Goal: Transaction & Acquisition: Purchase product/service

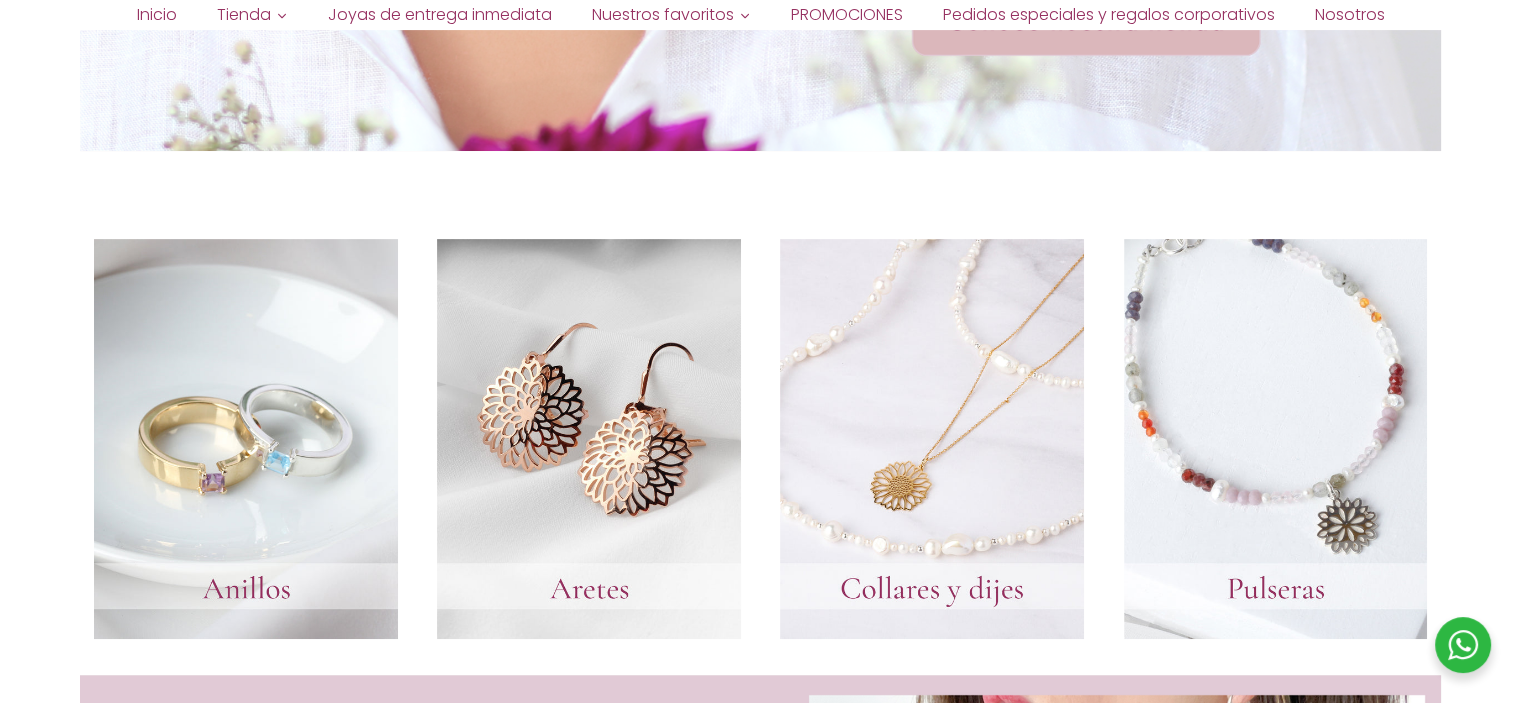
scroll to position [800, 0]
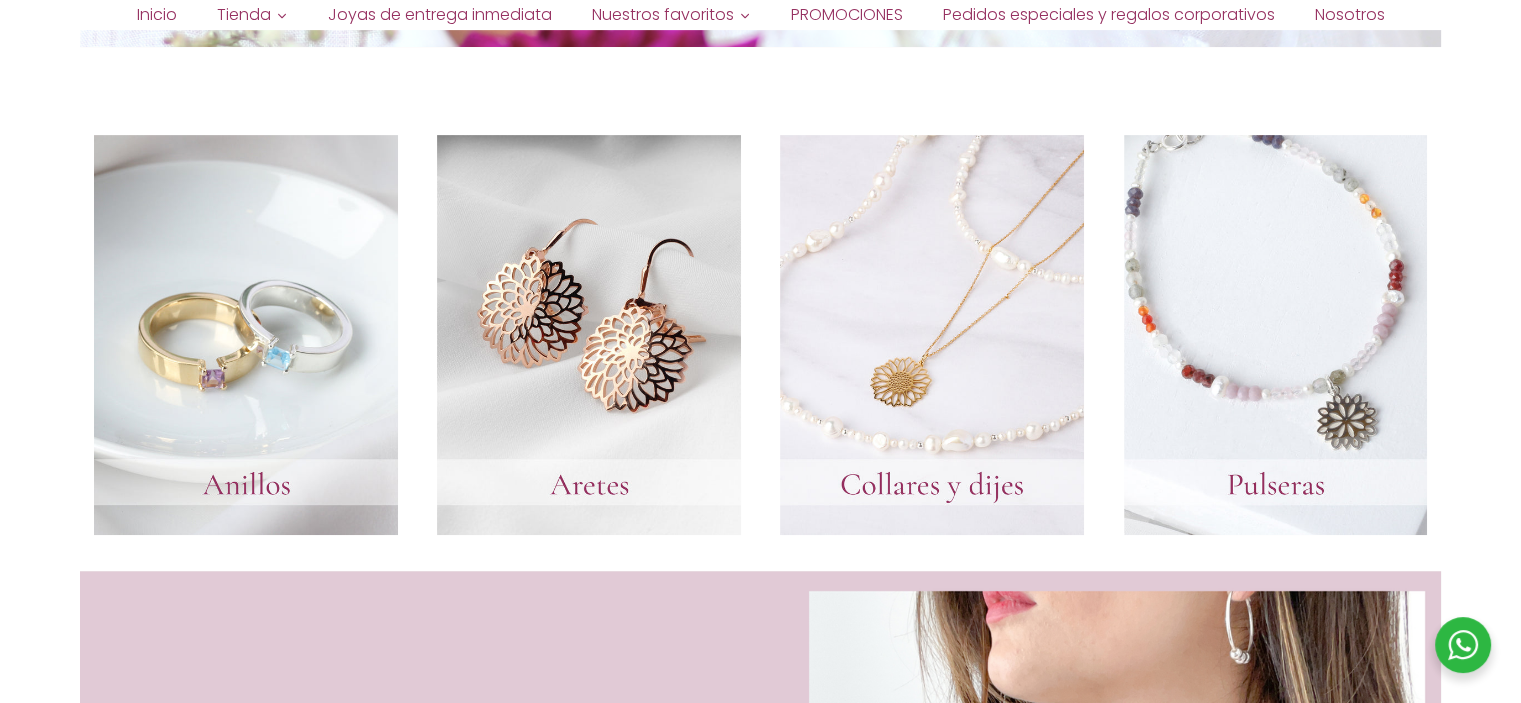
click at [989, 341] on link at bounding box center [932, 335] width 304 height 400
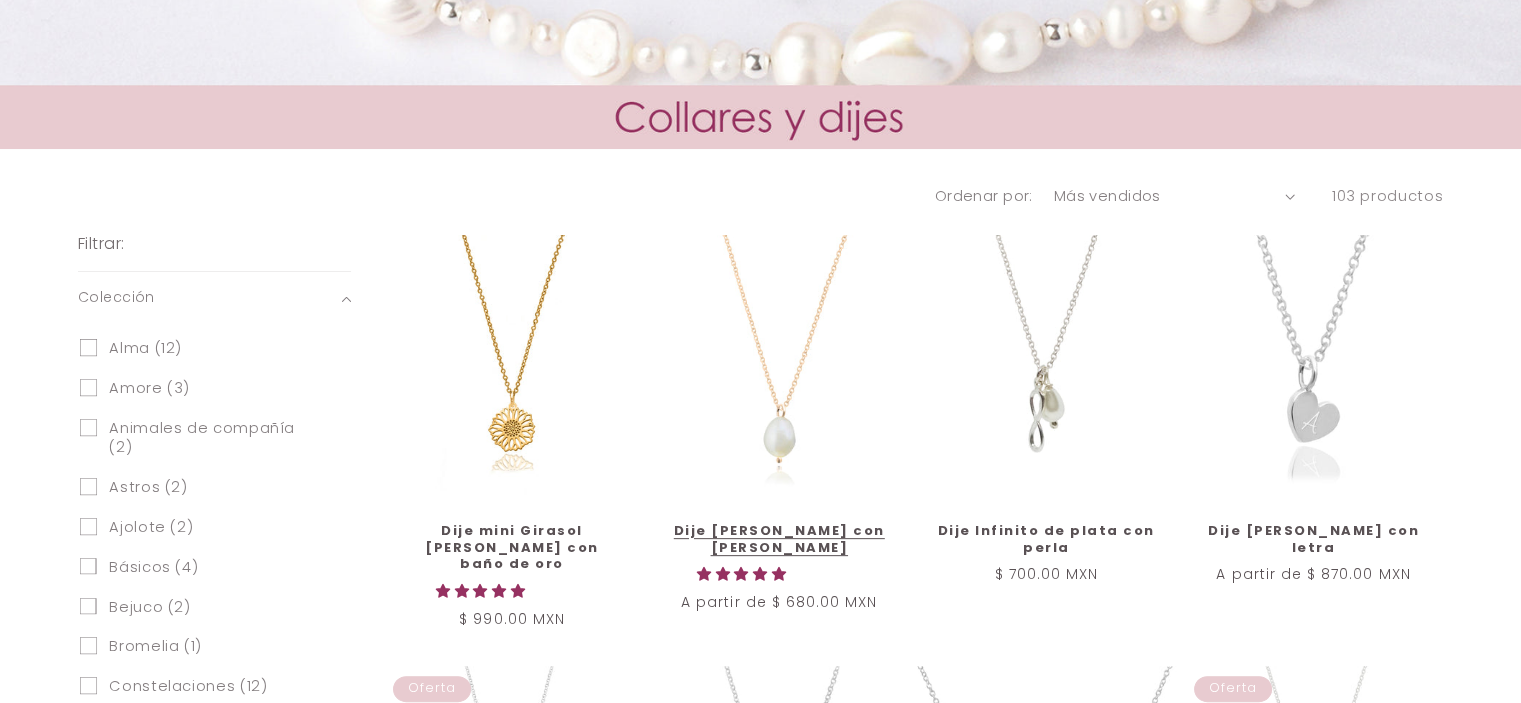
scroll to position [600, 0]
click at [799, 523] on link "Dije [PERSON_NAME] con [PERSON_NAME]" at bounding box center [779, 540] width 217 height 34
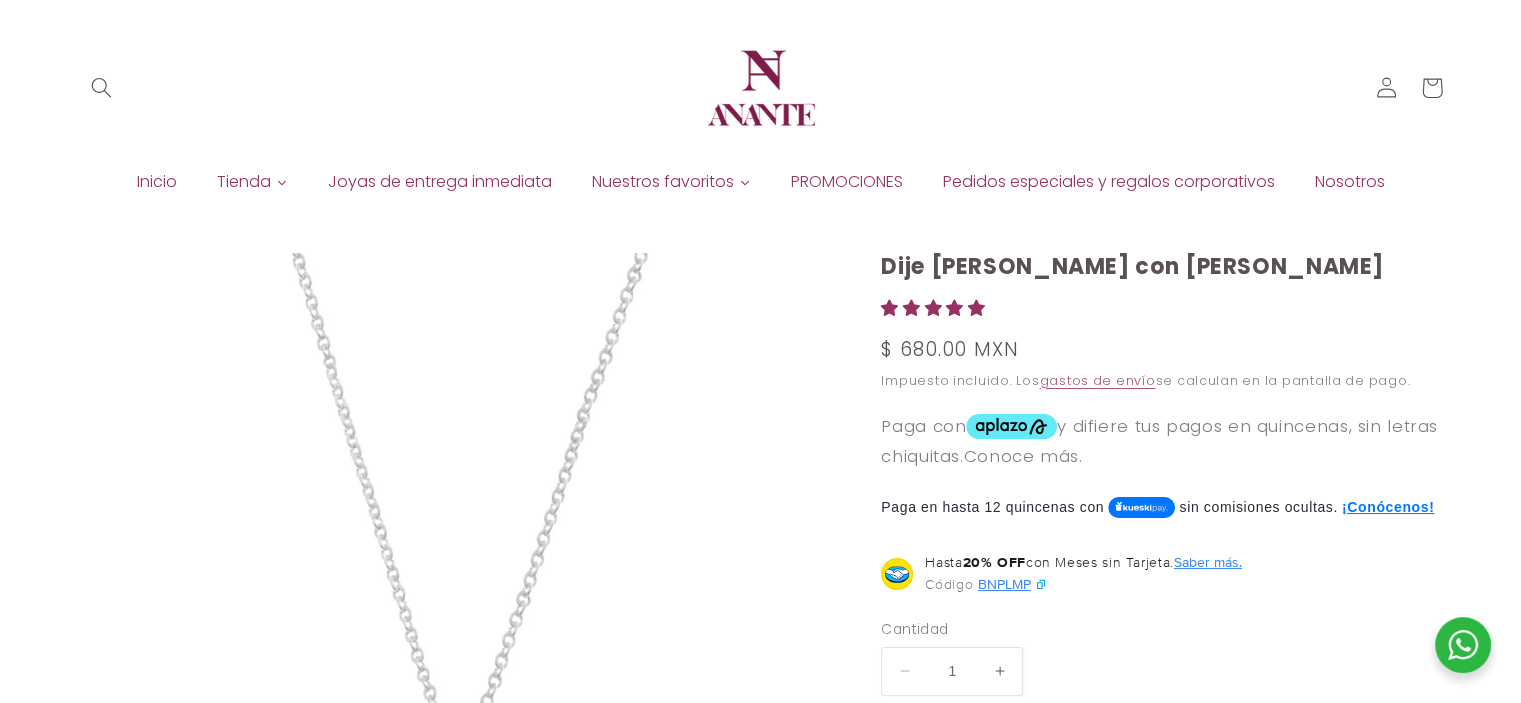
scroll to position [100, 0]
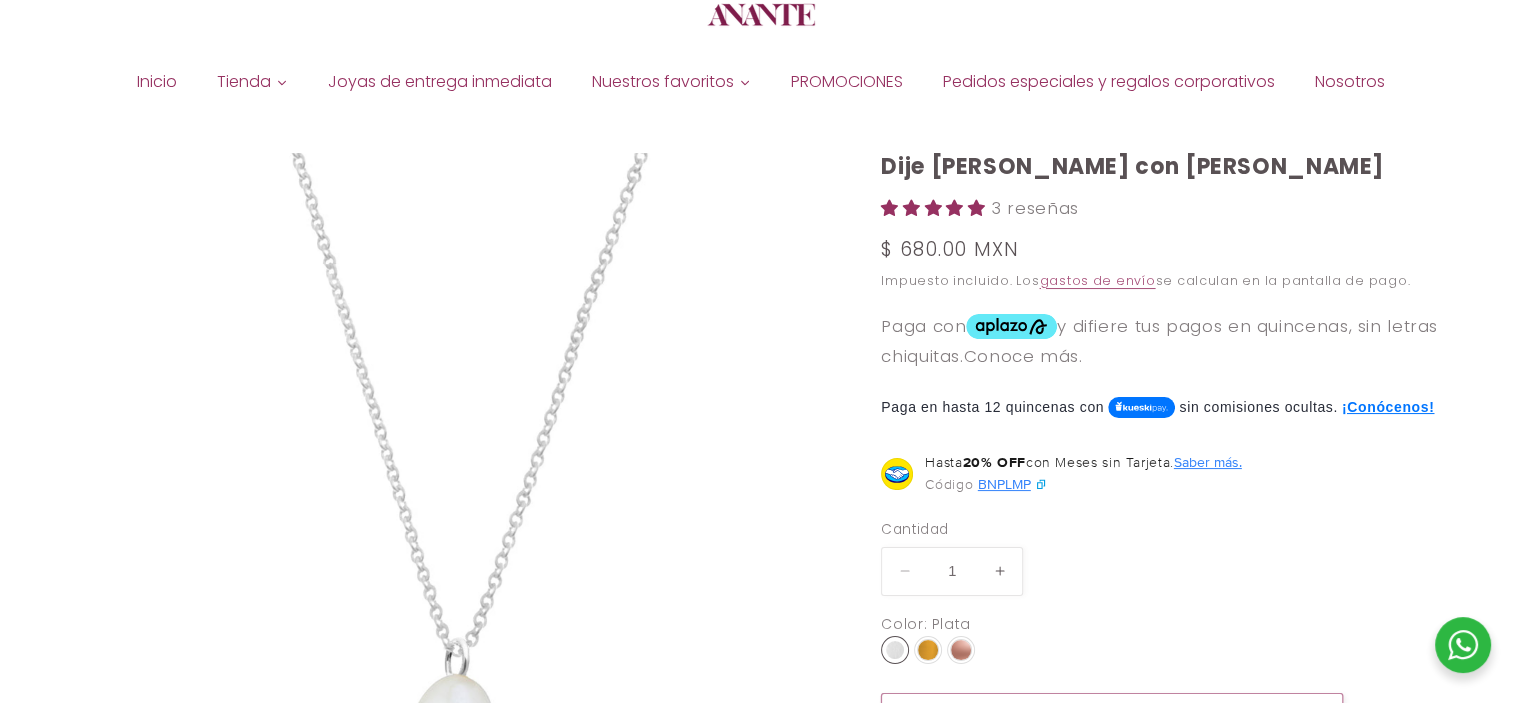
select select "{"isForProduct":true,"id":43715853451418,"title":"Plata","available":true,"pric…"
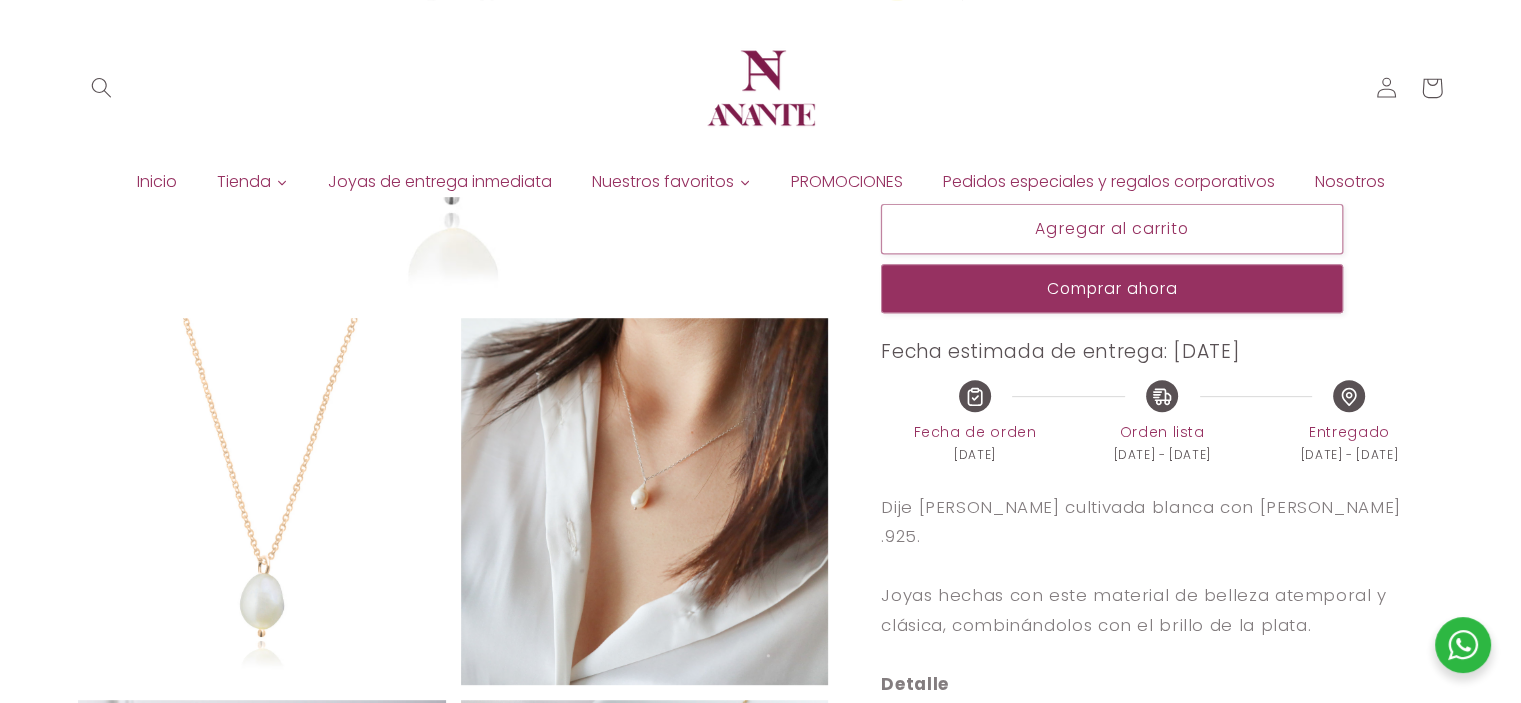
scroll to position [700, 0]
click at [1085, 313] on div "button" at bounding box center [1112, 288] width 462 height 49
